Goal: Information Seeking & Learning: Find specific fact

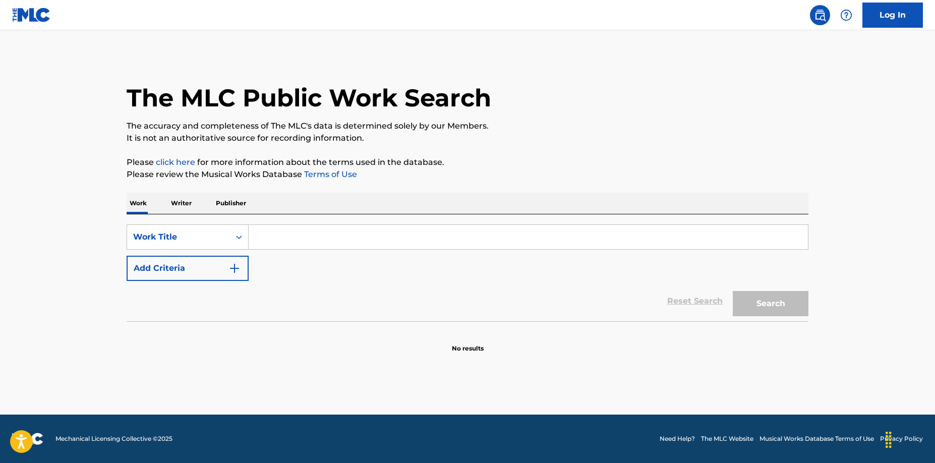
click at [282, 234] on input "Search Form" at bounding box center [528, 237] width 559 height 24
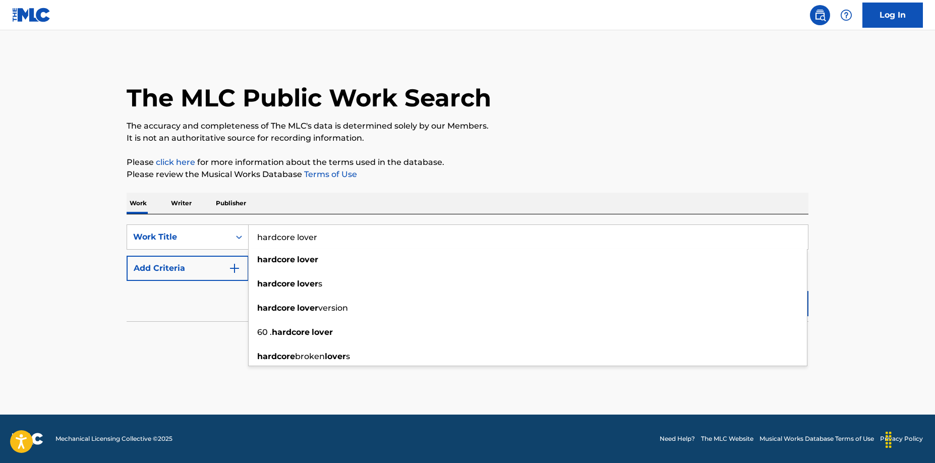
type input "hardcore lover"
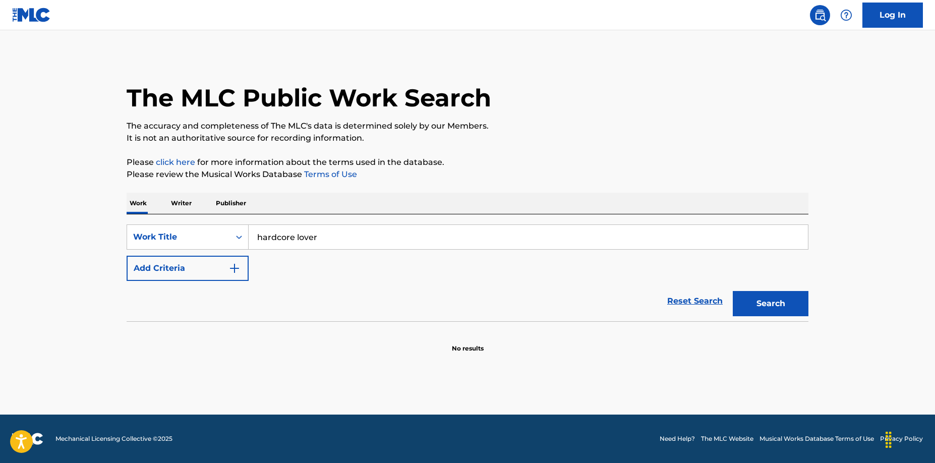
click at [238, 273] on img "Search Form" at bounding box center [235, 268] width 12 height 12
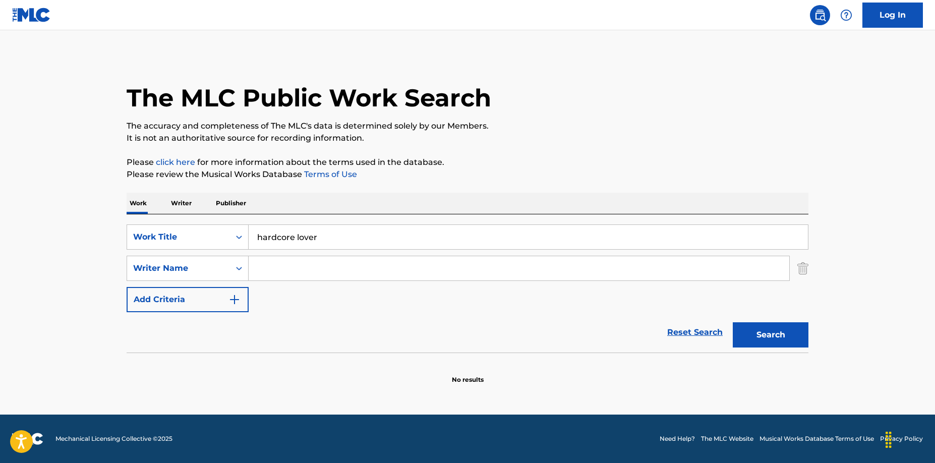
click at [273, 264] on input "Search Form" at bounding box center [519, 268] width 541 height 24
type input "hall"
click at [733, 322] on button "Search" at bounding box center [771, 334] width 76 height 25
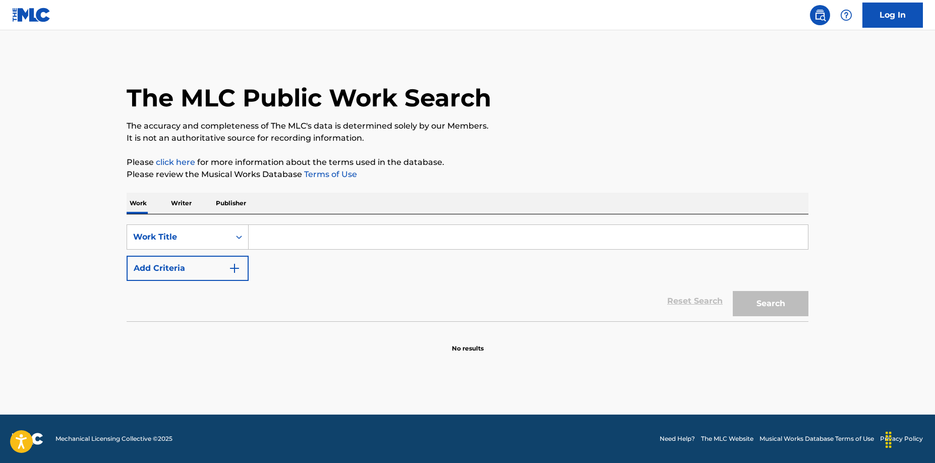
click at [411, 230] on input "Search Form" at bounding box center [528, 237] width 559 height 24
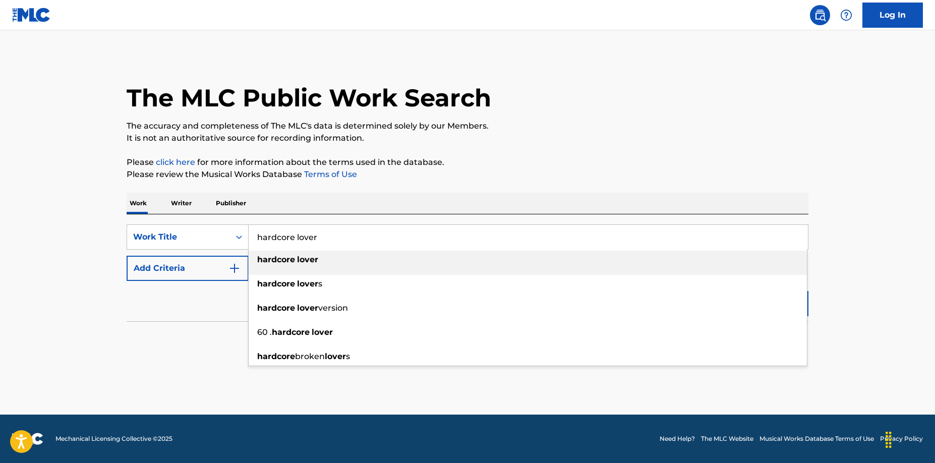
type input "hardcore lover"
click at [462, 173] on p "Please review the Musical Works Database Terms of Use" at bounding box center [468, 174] width 682 height 12
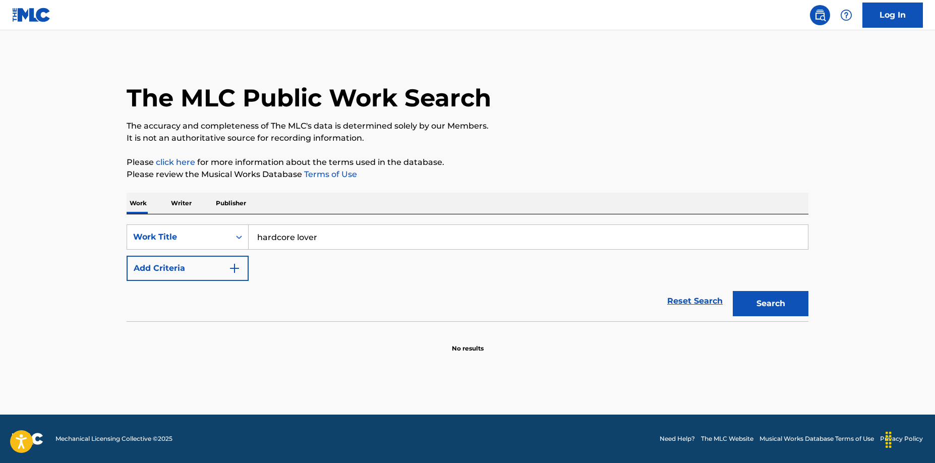
click at [239, 267] on img "Search Form" at bounding box center [235, 268] width 12 height 12
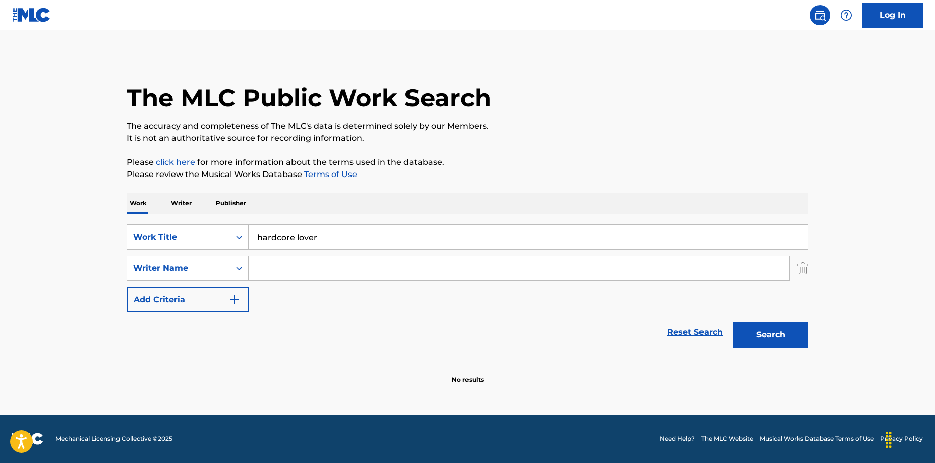
click at [270, 266] on input "Search Form" at bounding box center [519, 268] width 541 height 24
type input "hall"
click at [274, 293] on div "SearchWithCriteria86df073f-9016-44cf-bddd-666492d42cdb Work Title hardcore love…" at bounding box center [468, 268] width 682 height 88
click at [782, 335] on button "Search" at bounding box center [771, 334] width 76 height 25
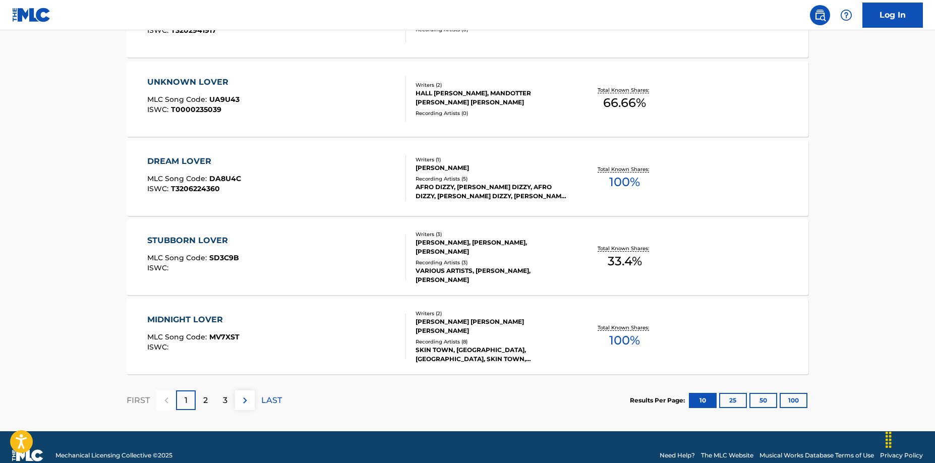
scroll to position [803, 0]
